Goal: Navigation & Orientation: Understand site structure

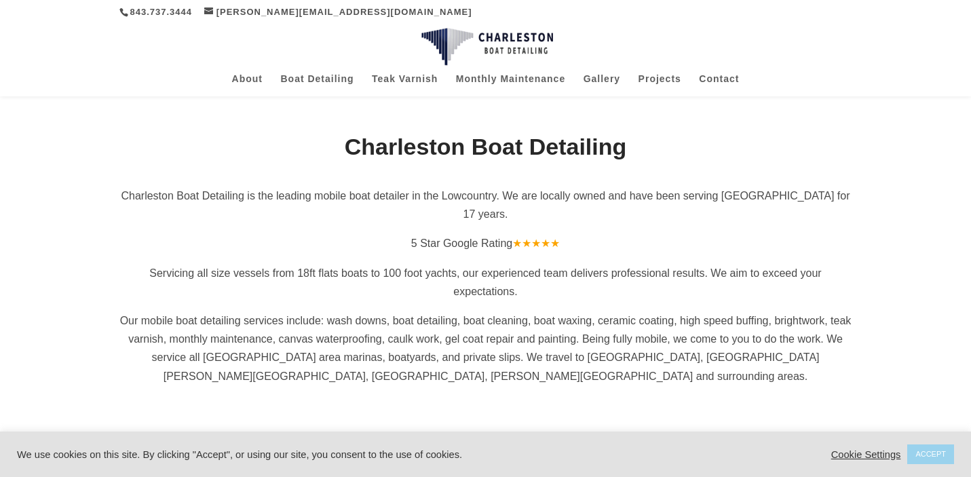
scroll to position [276, 0]
click at [926, 449] on link "ACCEPT" at bounding box center [930, 454] width 47 height 20
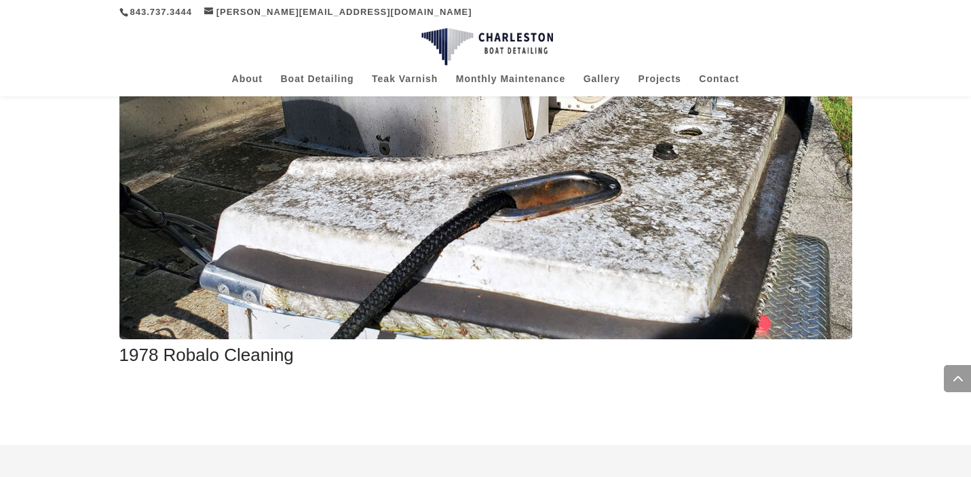
scroll to position [2718, 0]
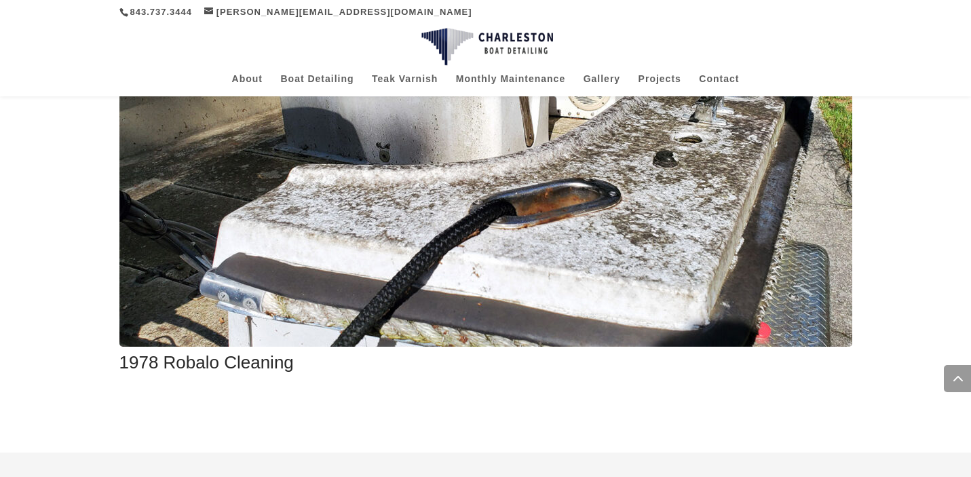
click at [766, 234] on img at bounding box center [485, 151] width 733 height 391
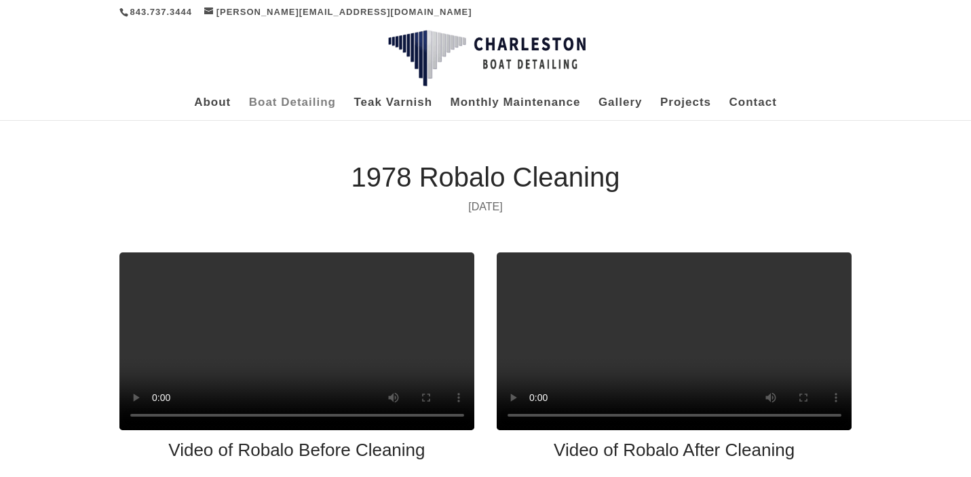
click at [298, 100] on link "Boat Detailing" at bounding box center [292, 109] width 87 height 22
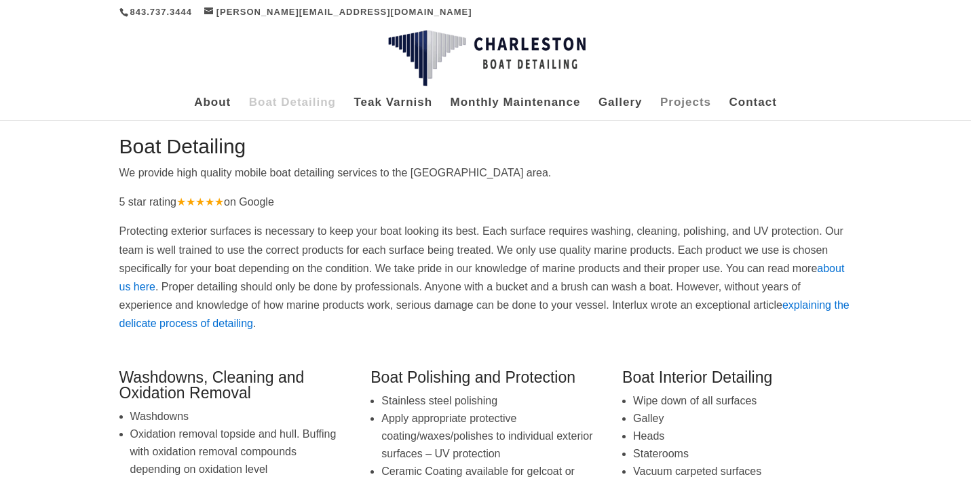
click at [698, 103] on link "Projects" at bounding box center [685, 109] width 51 height 22
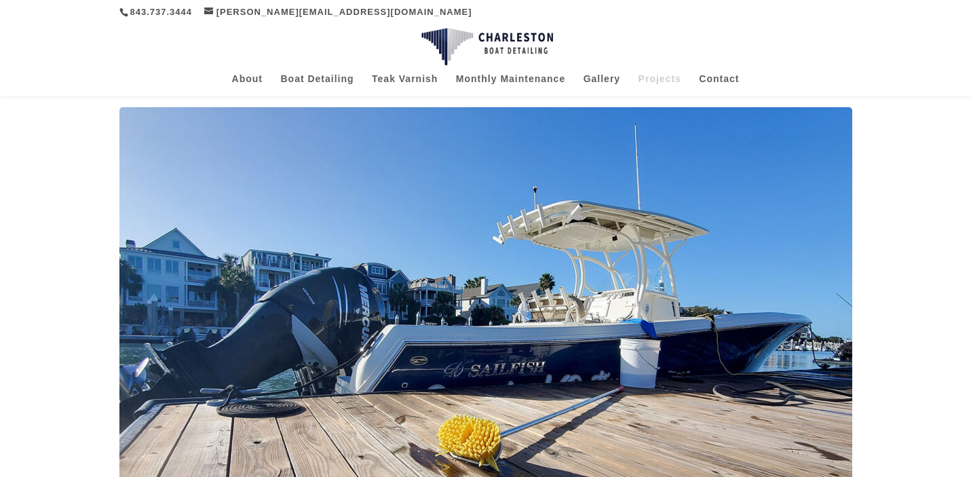
scroll to position [166, 0]
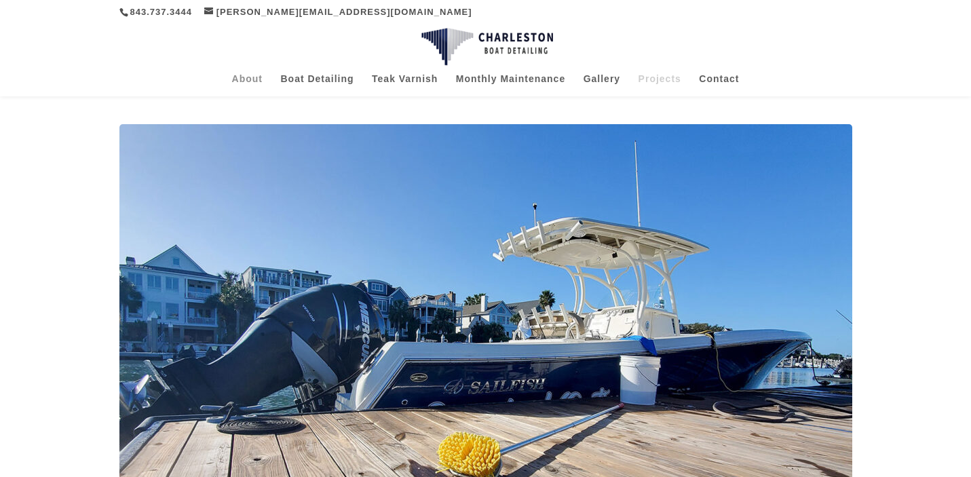
click at [238, 81] on link "About" at bounding box center [247, 85] width 31 height 22
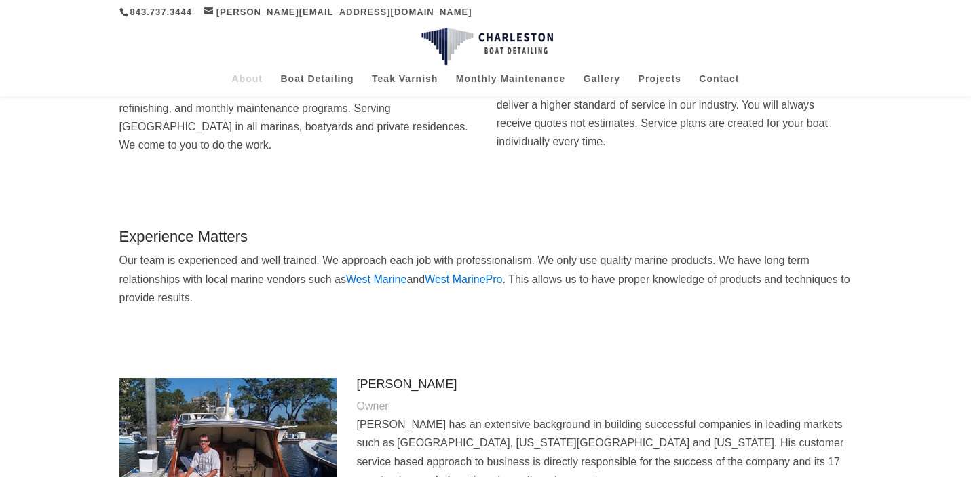
scroll to position [174, 0]
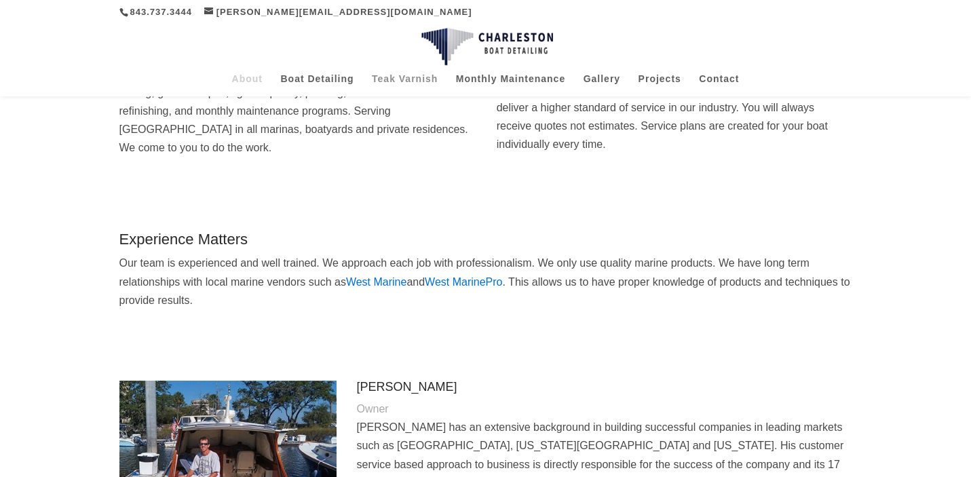
click at [421, 85] on link "Teak Varnish" at bounding box center [405, 85] width 66 height 22
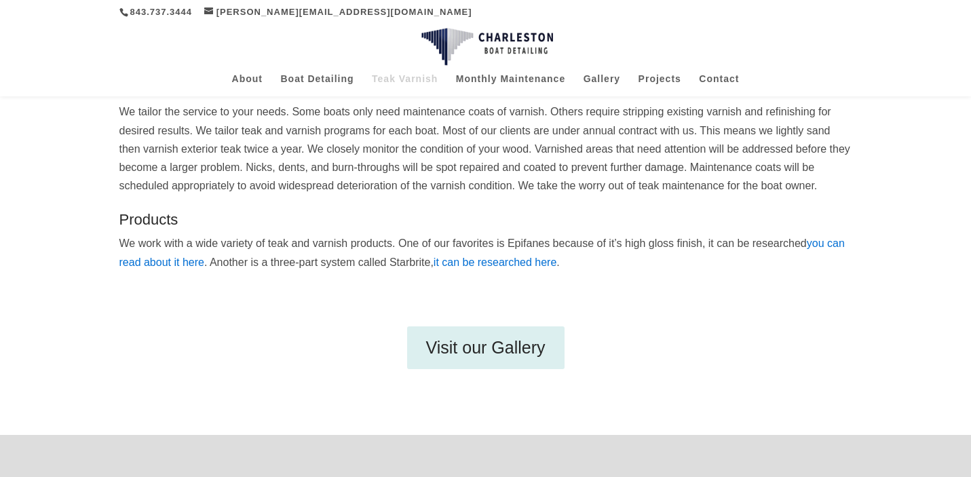
scroll to position [189, 0]
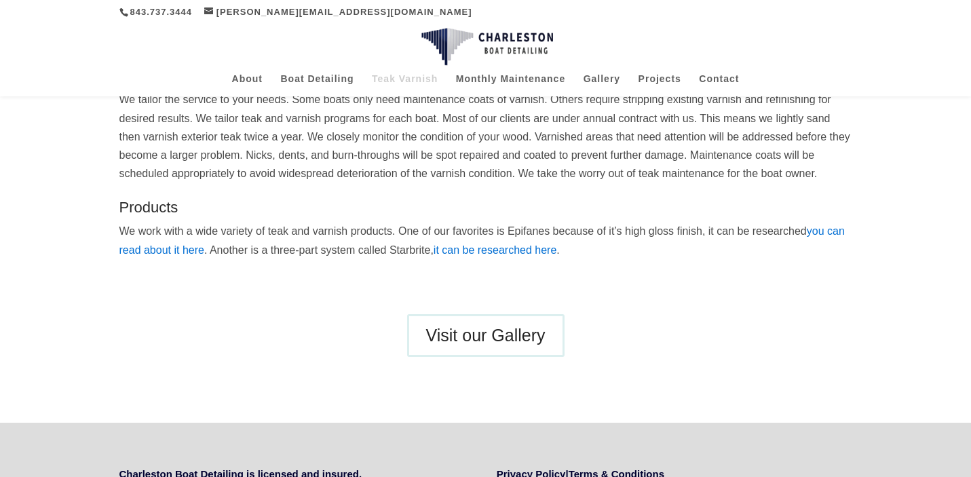
click at [438, 357] on link "Visit our Gallery" at bounding box center [485, 335] width 157 height 43
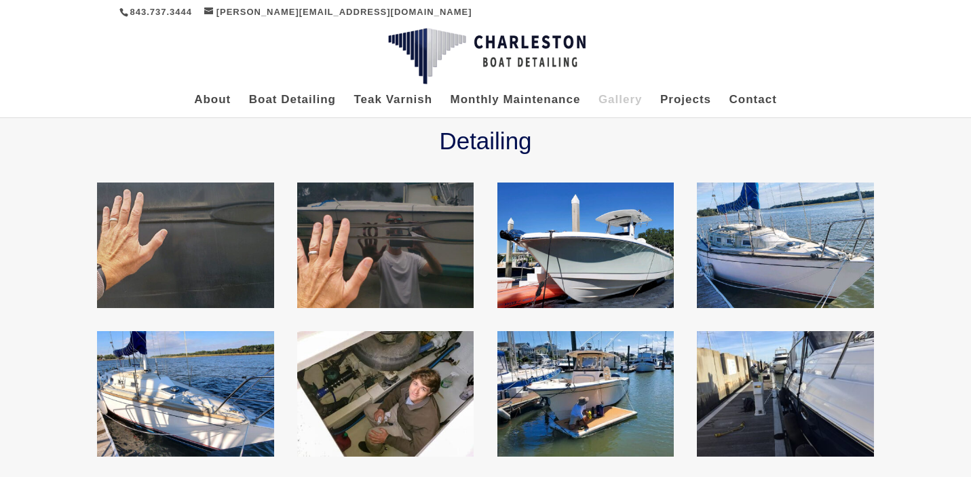
scroll to position [158, 0]
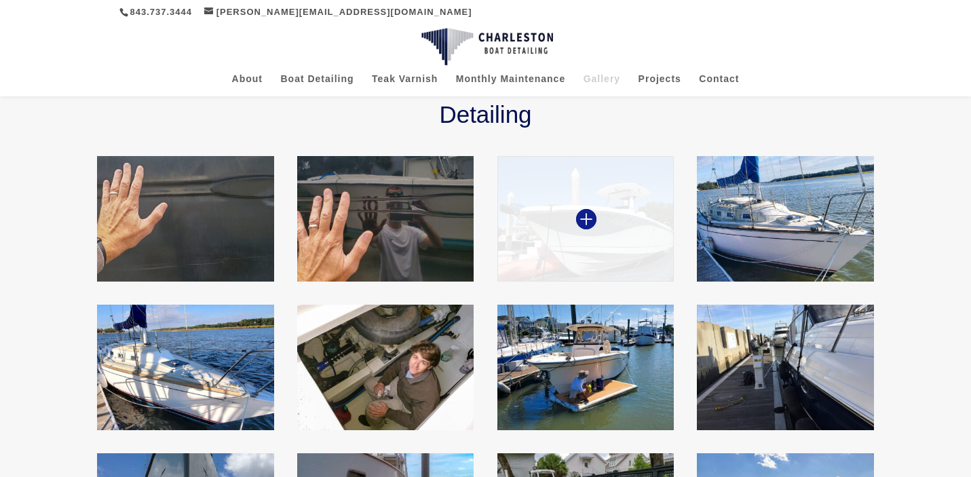
click at [522, 240] on img at bounding box center [585, 218] width 176 height 125
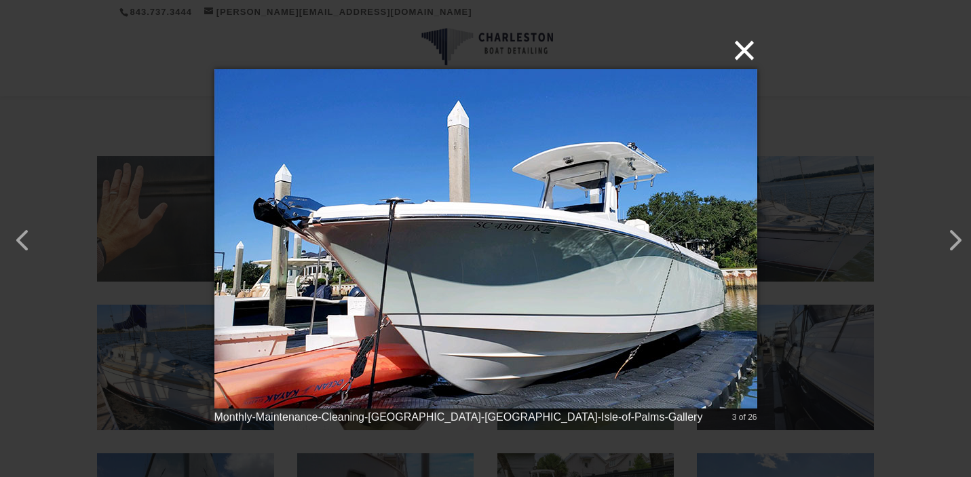
click at [739, 52] on button "×" at bounding box center [489, 50] width 543 height 30
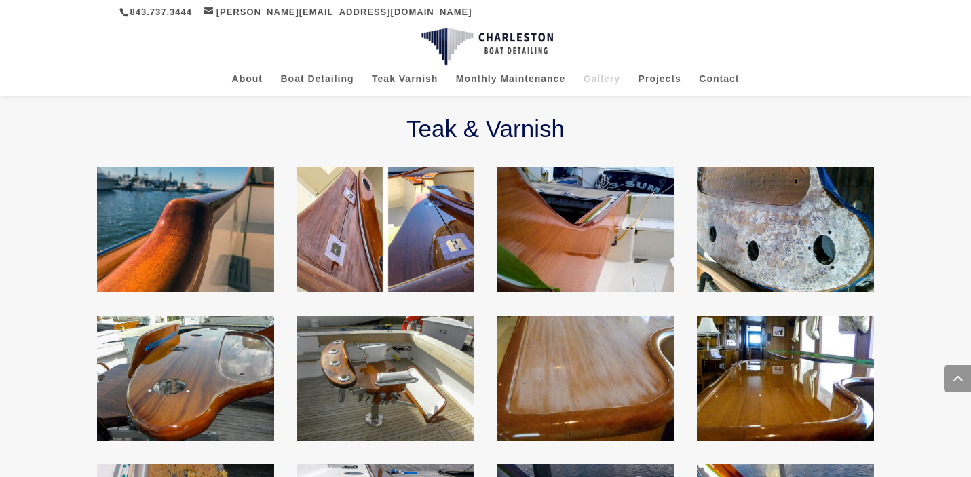
scroll to position [0, 0]
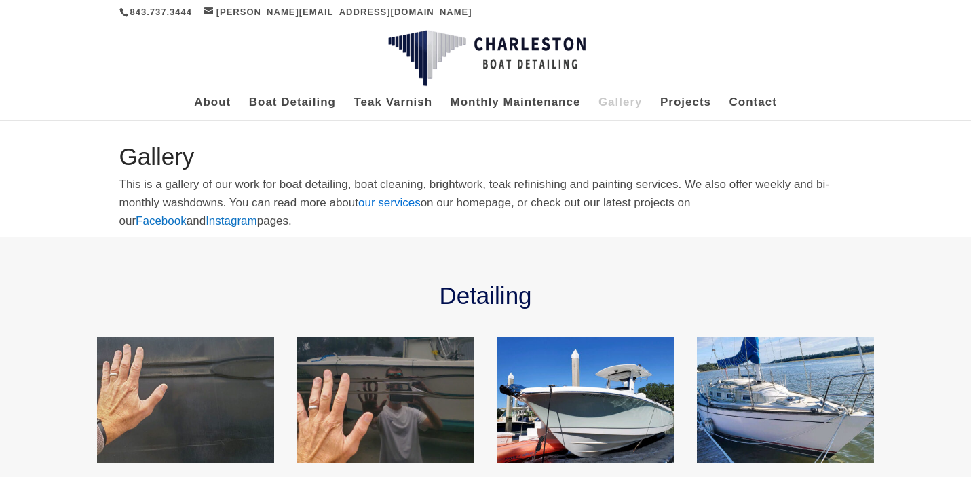
click at [187, 214] on span "Facebook" at bounding box center [161, 220] width 51 height 13
click at [206, 223] on span "Instagram" at bounding box center [232, 220] width 52 height 13
click at [403, 202] on link "our services" at bounding box center [389, 202] width 62 height 13
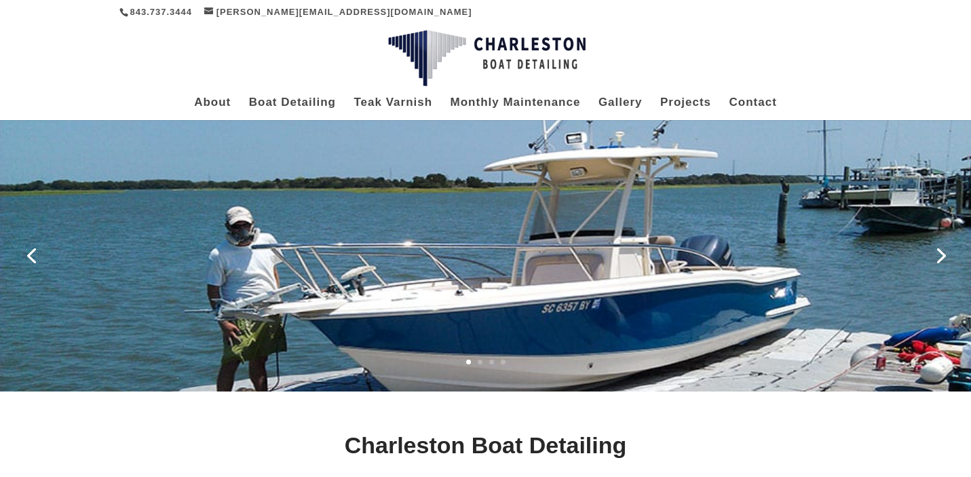
click at [933, 254] on link "Next" at bounding box center [939, 254] width 33 height 33
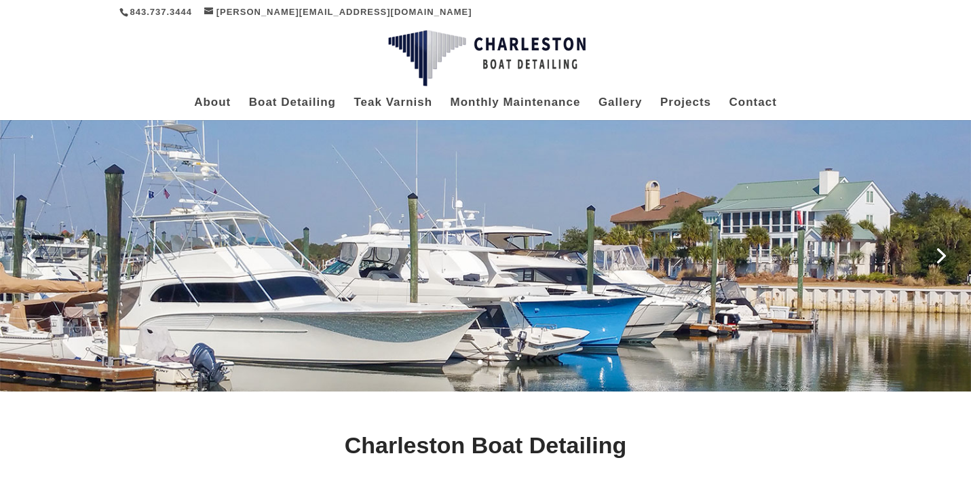
click at [933, 254] on link "Next" at bounding box center [939, 254] width 33 height 33
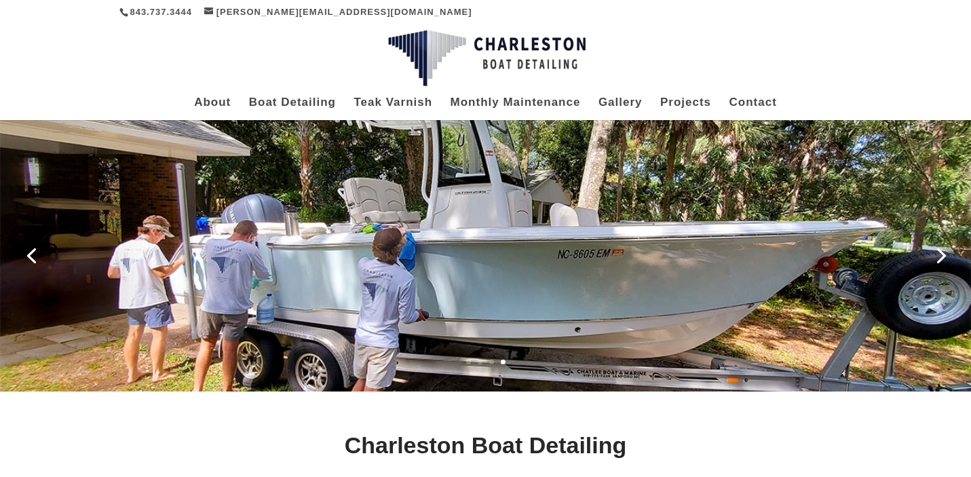
click at [945, 264] on link "Next" at bounding box center [939, 254] width 33 height 33
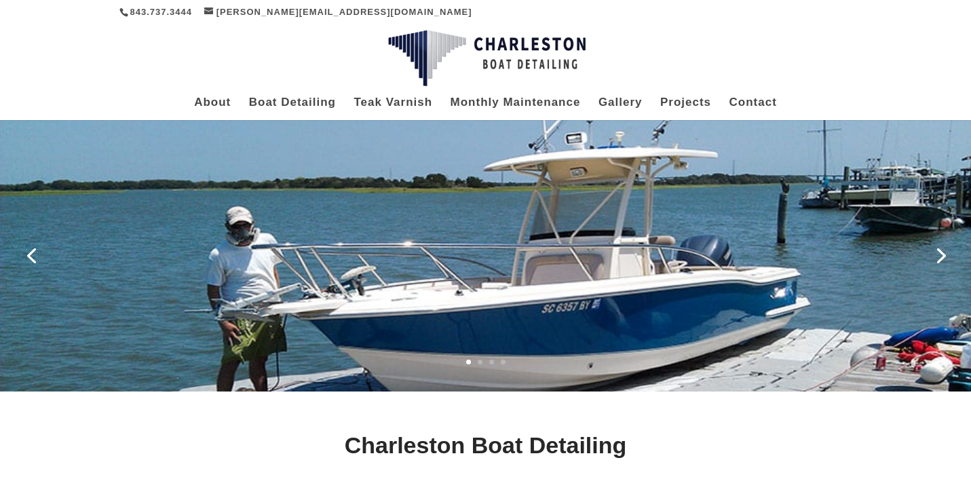
click at [945, 264] on link "Next" at bounding box center [939, 254] width 33 height 33
